Goal: Information Seeking & Learning: Understand process/instructions

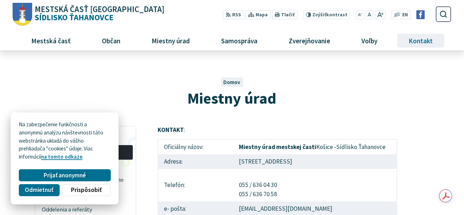
click at [423, 40] on span "Kontakt" at bounding box center [420, 40] width 29 height 19
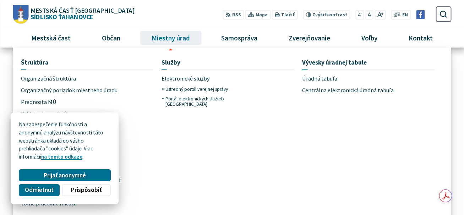
click at [171, 42] on span "Miestny úrad" at bounding box center [171, 37] width 44 height 19
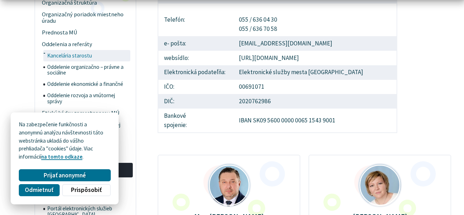
scroll to position [177, 0]
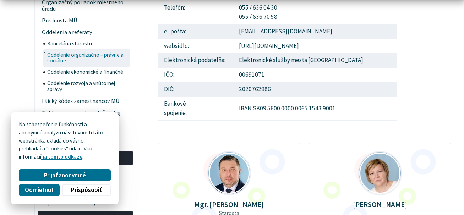
click at [93, 53] on span "Oddelenie organizačno – právne a sociálne" at bounding box center [88, 57] width 82 height 17
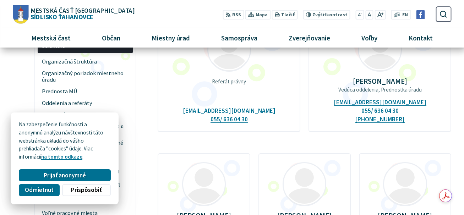
scroll to position [71, 0]
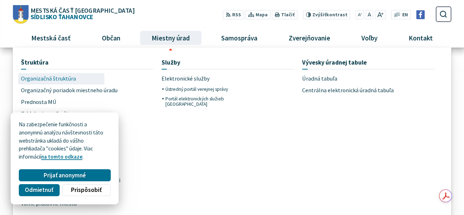
click at [52, 76] on span "Organizačná štruktúra" at bounding box center [48, 79] width 55 height 12
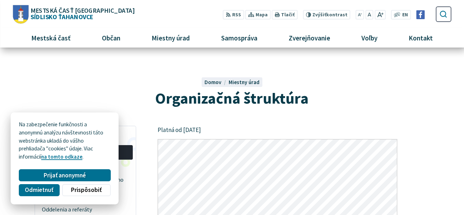
click at [446, 12] on icon "submit" at bounding box center [443, 14] width 8 height 8
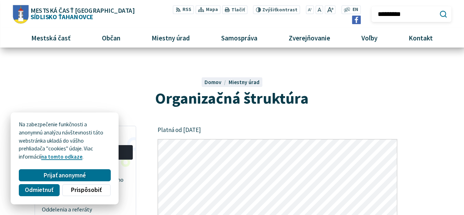
type input "*********"
click at [437, 8] on button "Odoslať vyhľadávací formulár" at bounding box center [443, 14] width 12 height 12
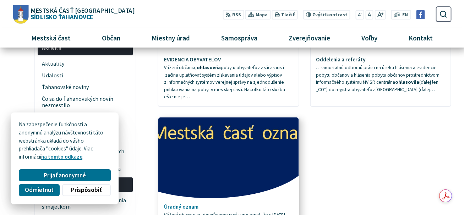
scroll to position [71, 0]
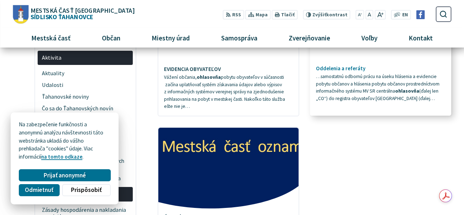
click at [397, 85] on span "…samostatnú odbornú prácu na úseku hlásenia a evidencie pobytu občanov a hlásen…" at bounding box center [378, 87] width 124 height 28
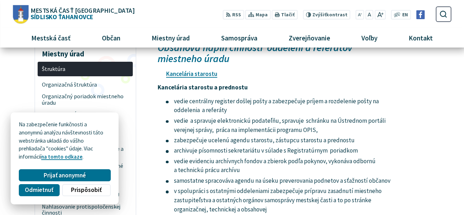
scroll to position [71, 0]
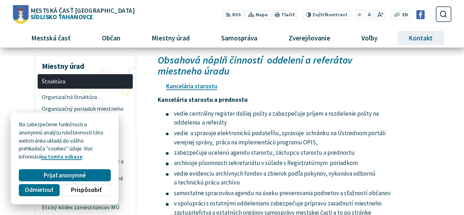
click at [419, 35] on span "Kontakt" at bounding box center [420, 37] width 29 height 19
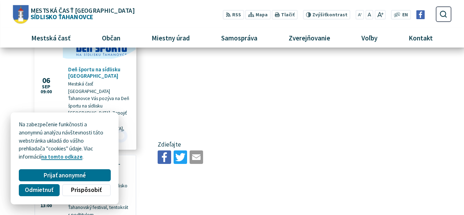
scroll to position [284, 0]
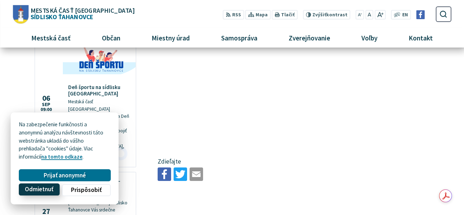
click at [46, 192] on span "Odmietnuť" at bounding box center [39, 189] width 28 height 7
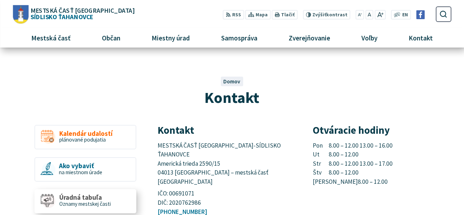
scroll to position [0, 0]
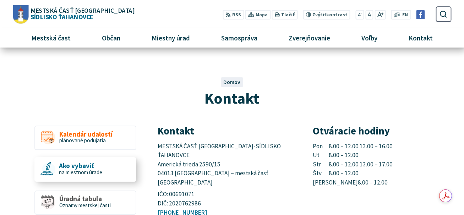
click at [83, 167] on span "Ako vybaviť" at bounding box center [80, 165] width 43 height 7
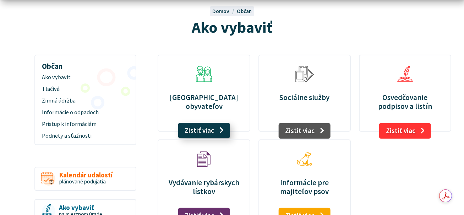
scroll to position [71, 0]
click at [193, 128] on link "Zistiť viac" at bounding box center [204, 131] width 52 height 16
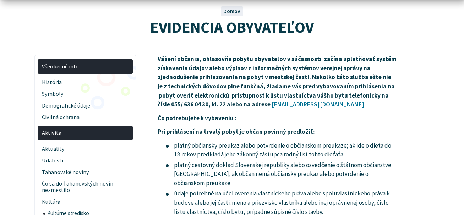
scroll to position [71, 0]
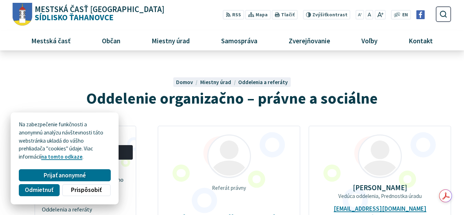
scroll to position [71, 0]
